Goal: Transaction & Acquisition: Purchase product/service

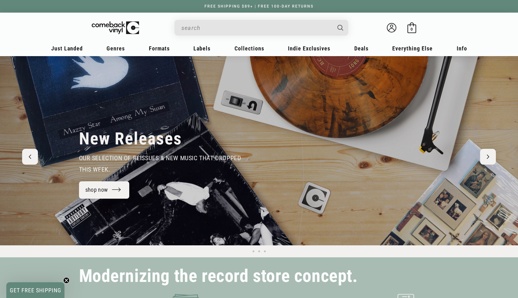
click at [208, 28] on input "When autocomplete results are available use up and down arrows to review and en…" at bounding box center [256, 27] width 150 height 13
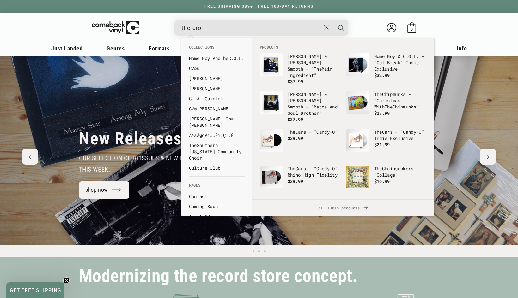
type input "the crow"
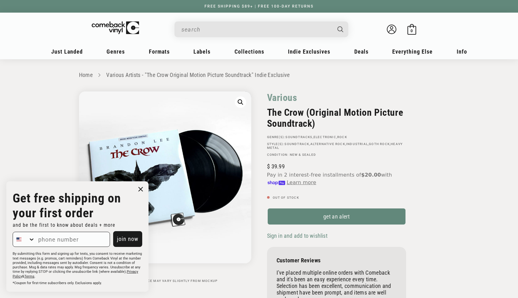
click at [142, 189] on icon "Close dialog" at bounding box center [141, 190] width 4 height 4
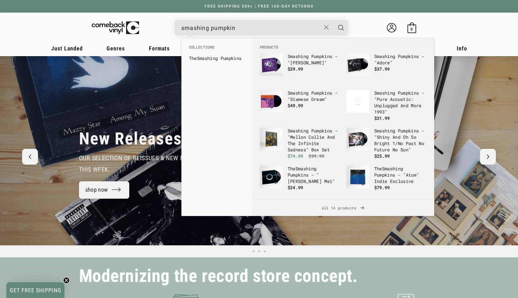
type input "smashing pumpkins"
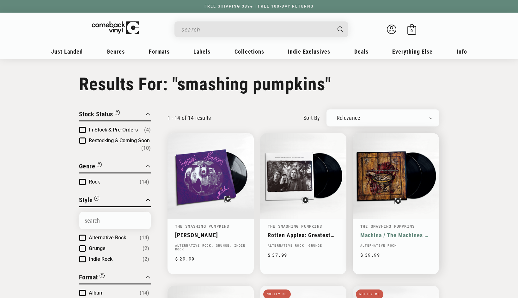
type input "smashing pumpkins"
